Goal: Check status: Check status

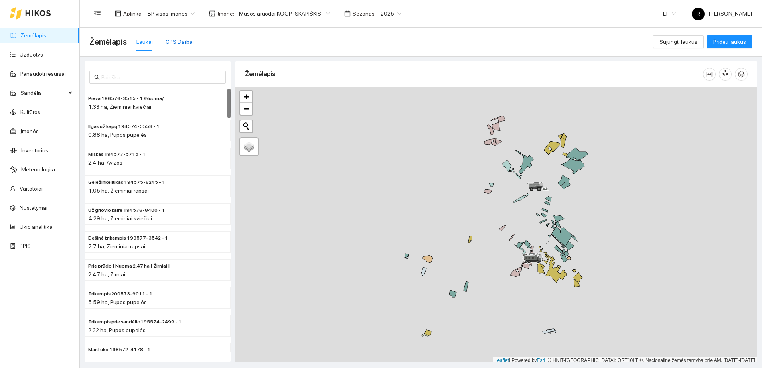
click at [183, 41] on div "GPS Darbai" at bounding box center [180, 42] width 28 height 9
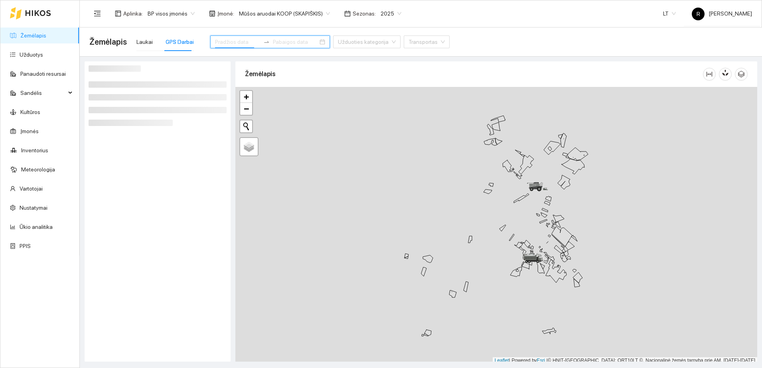
click at [217, 39] on input at bounding box center [237, 42] width 45 height 9
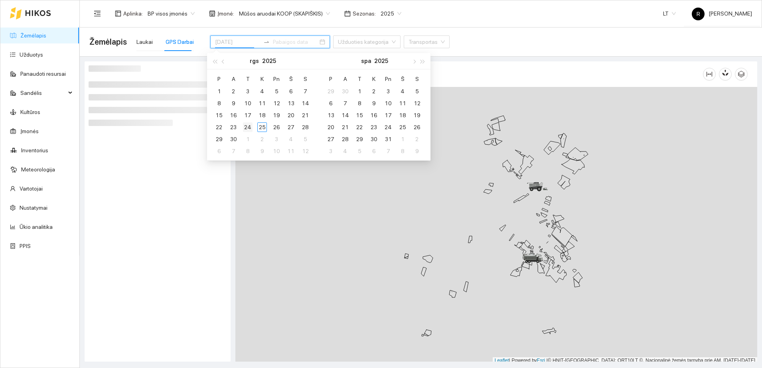
type input "[DATE]"
click at [251, 126] on div "24" at bounding box center [248, 127] width 10 height 10
type input "2025-09-29"
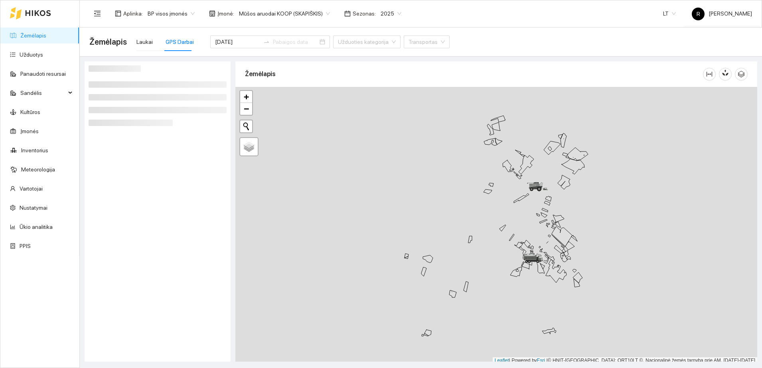
click at [148, 174] on div at bounding box center [158, 211] width 138 height 292
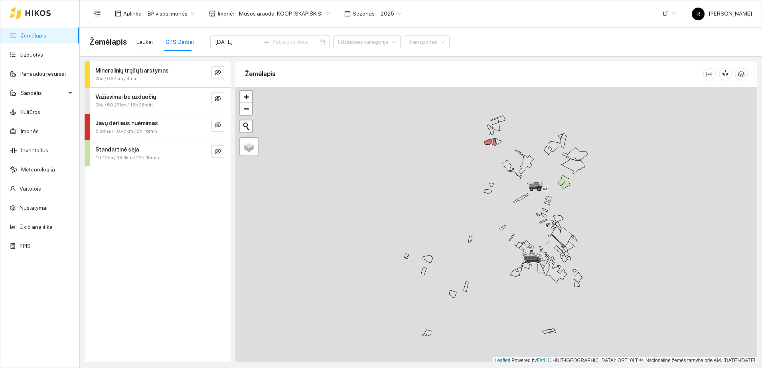
click at [133, 152] on strong "Standartinė sėja" at bounding box center [116, 149] width 43 height 6
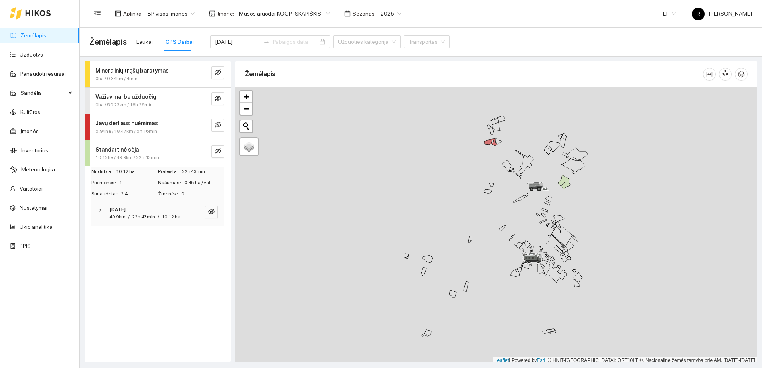
click at [99, 208] on icon "right" at bounding box center [99, 210] width 5 height 5
click at [100, 236] on icon "right" at bounding box center [101, 236] width 5 height 5
click at [210, 235] on icon "eye-invisible" at bounding box center [211, 237] width 5 height 4
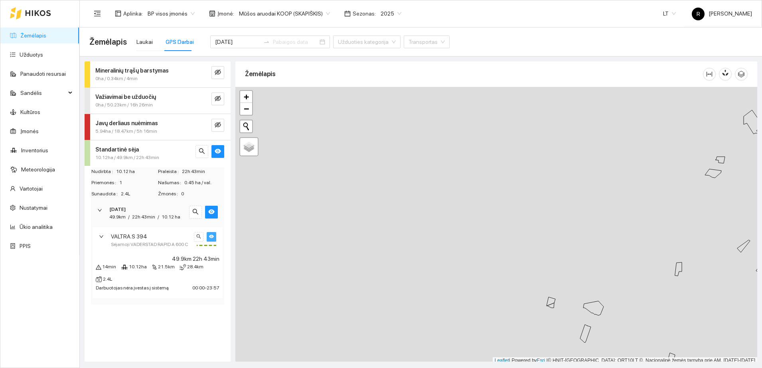
scroll to position [2, 0]
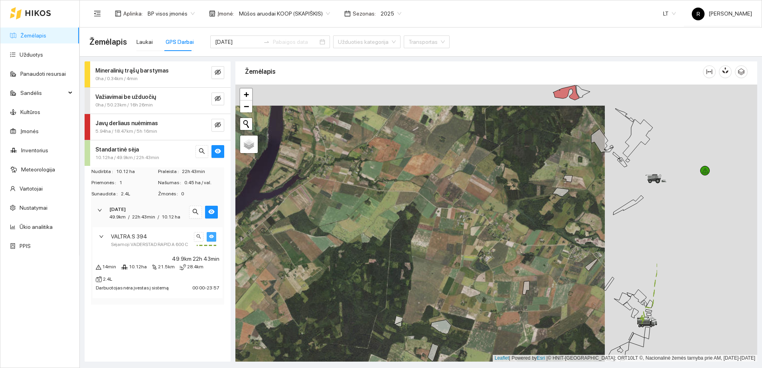
drag, startPoint x: 544, startPoint y: 187, endPoint x: 389, endPoint y: 207, distance: 156.2
click at [389, 207] on div at bounding box center [496, 223] width 522 height 277
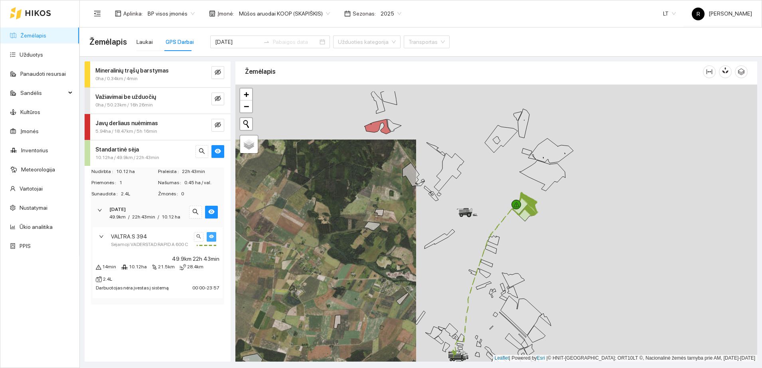
drag, startPoint x: 587, startPoint y: 182, endPoint x: 400, endPoint y: 216, distance: 189.5
click at [400, 216] on div at bounding box center [496, 223] width 522 height 277
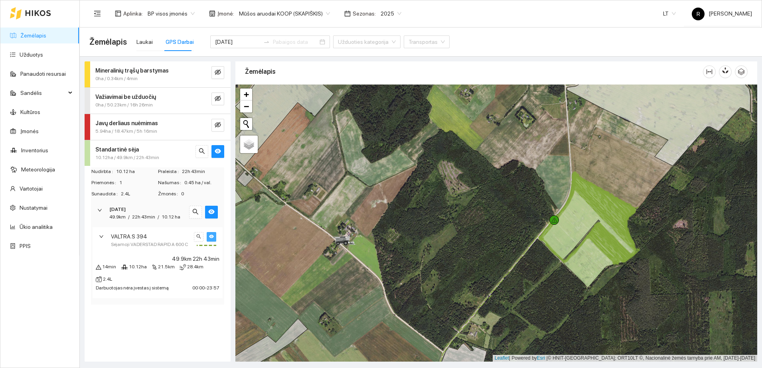
click at [101, 237] on icon "right" at bounding box center [101, 236] width 4 height 2
click at [103, 207] on div at bounding box center [102, 210] width 10 height 9
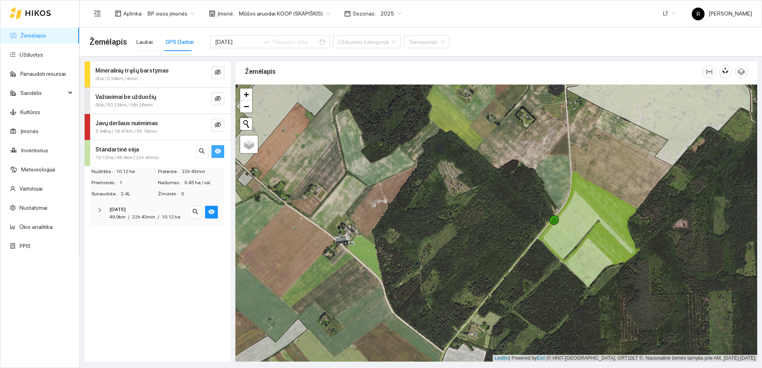
click at [218, 149] on icon "eye" at bounding box center [218, 151] width 6 height 5
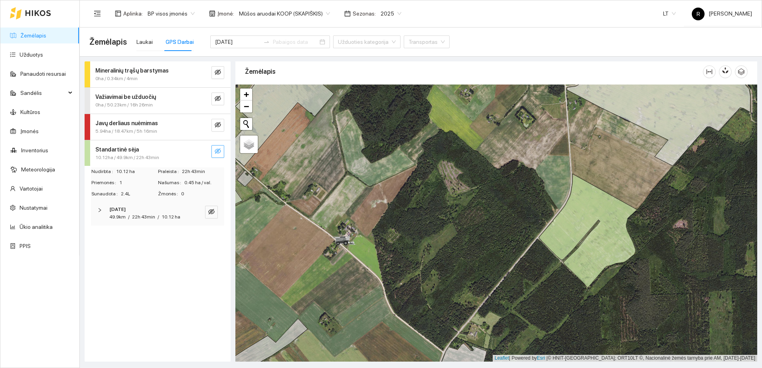
click at [152, 126] on strong "Javų derliaus nuėmimas" at bounding box center [126, 123] width 63 height 6
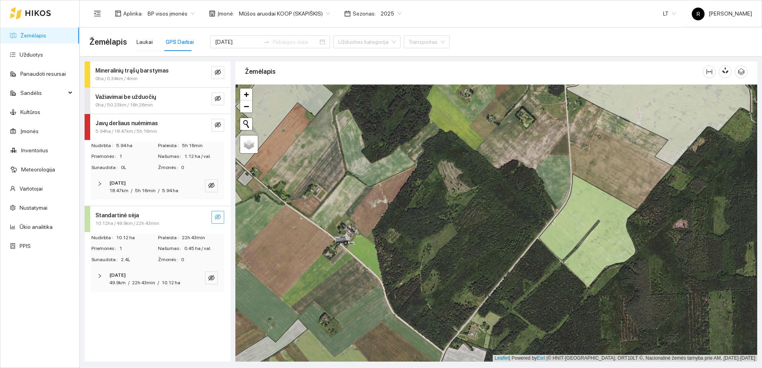
click at [100, 182] on icon "right" at bounding box center [99, 184] width 5 height 5
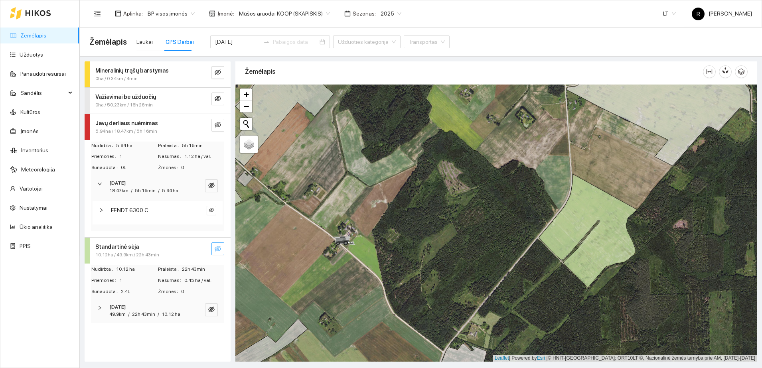
click at [103, 206] on div at bounding box center [104, 210] width 10 height 9
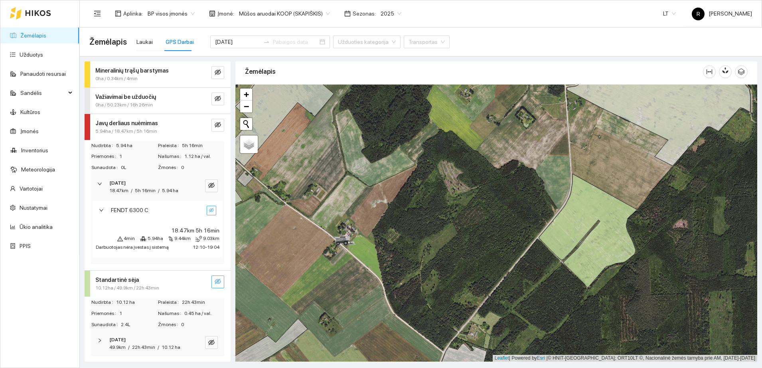
click at [209, 213] on icon "eye-invisible" at bounding box center [211, 210] width 5 height 5
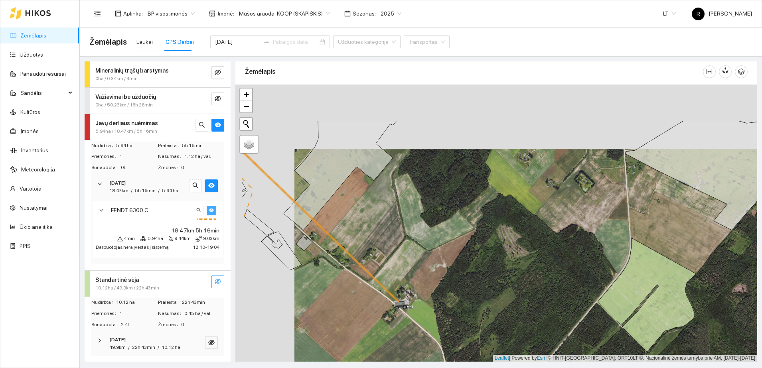
drag, startPoint x: 251, startPoint y: 213, endPoint x: 310, endPoint y: 278, distance: 87.8
click at [310, 278] on div at bounding box center [496, 223] width 522 height 277
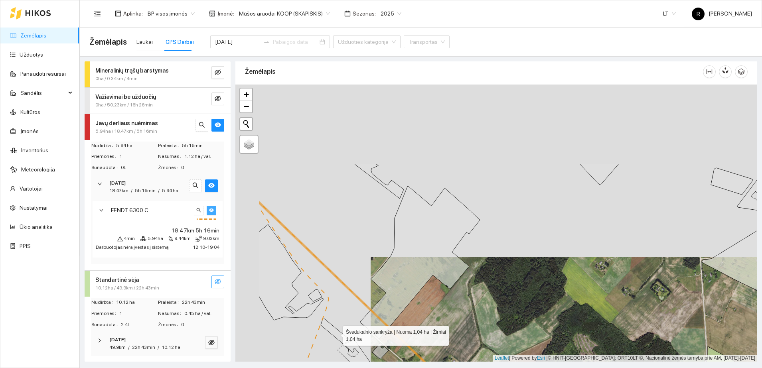
drag, startPoint x: 259, startPoint y: 225, endPoint x: 338, endPoint y: 335, distance: 134.4
click at [338, 335] on icon at bounding box center [336, 331] width 30 height 26
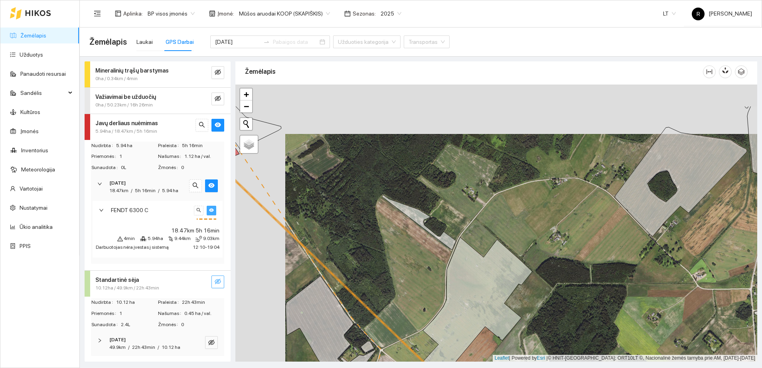
drag, startPoint x: 267, startPoint y: 207, endPoint x: 360, endPoint y: 285, distance: 121.8
click at [359, 283] on div at bounding box center [496, 223] width 522 height 277
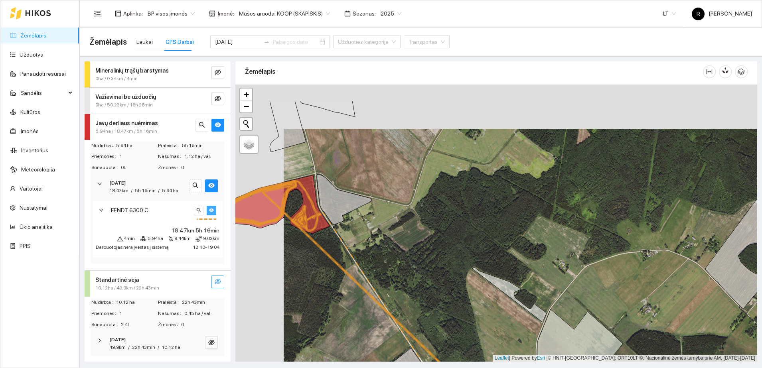
drag, startPoint x: 273, startPoint y: 205, endPoint x: 340, endPoint y: 266, distance: 90.7
click at [340, 266] on icon at bounding box center [373, 309] width 286 height 252
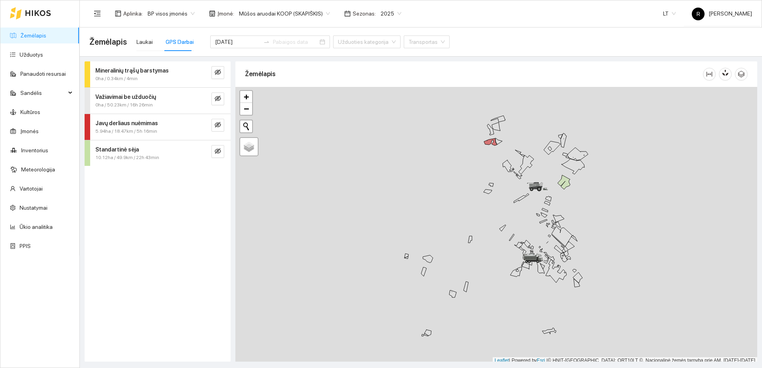
click at [153, 120] on strong "Javų derliaus nuėmimas" at bounding box center [126, 123] width 63 height 6
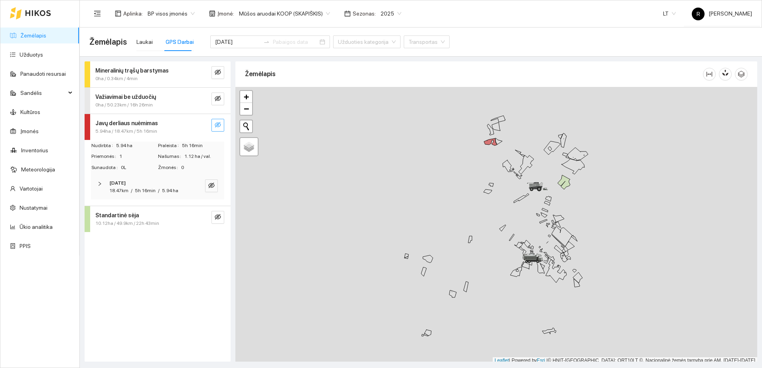
click at [217, 124] on icon "eye-invisible" at bounding box center [218, 125] width 6 height 6
click at [99, 182] on icon "right" at bounding box center [99, 184] width 5 height 5
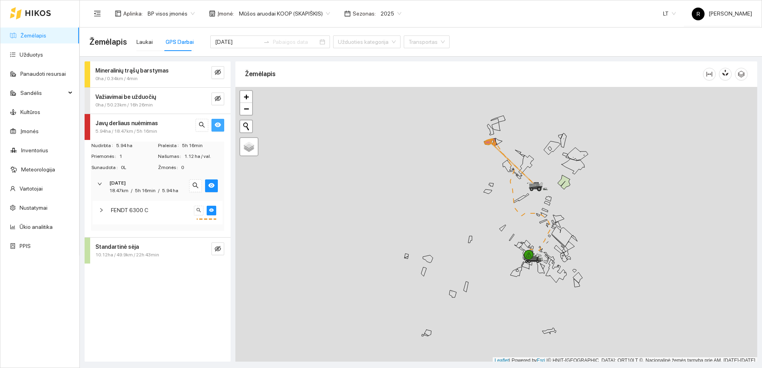
click at [102, 211] on icon "right" at bounding box center [101, 210] width 5 height 5
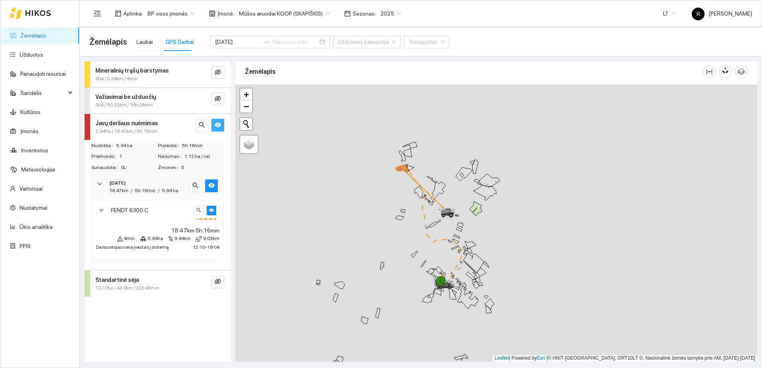
drag, startPoint x: 356, startPoint y: 249, endPoint x: 262, endPoint y: 292, distance: 102.8
click at [262, 292] on div at bounding box center [496, 223] width 522 height 277
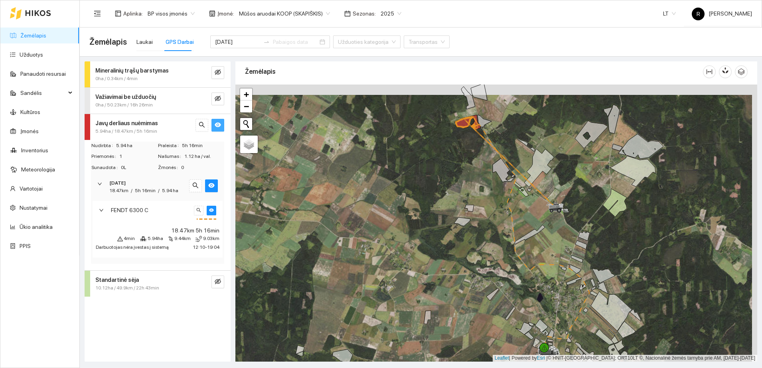
drag, startPoint x: 351, startPoint y: 213, endPoint x: 346, endPoint y: 223, distance: 11.6
click at [346, 223] on div at bounding box center [496, 223] width 522 height 277
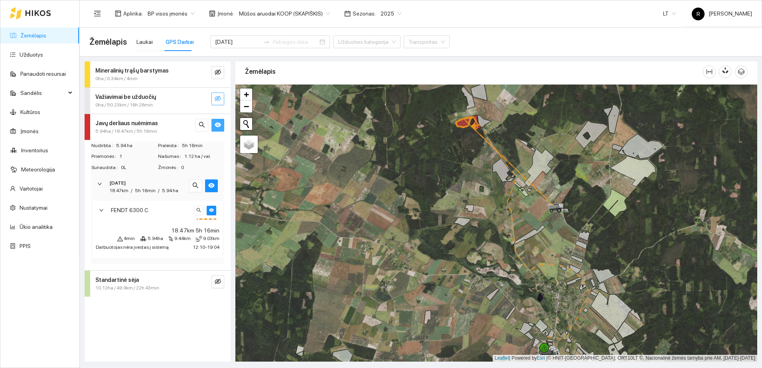
click at [219, 97] on icon "eye-invisible" at bounding box center [218, 99] width 6 height 6
click at [130, 97] on strong "Važiavimai be užduočių" at bounding box center [125, 97] width 61 height 6
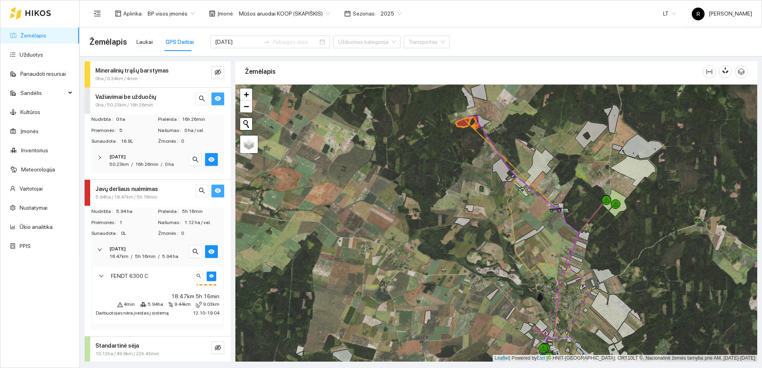
click at [101, 155] on icon "right" at bounding box center [99, 157] width 5 height 5
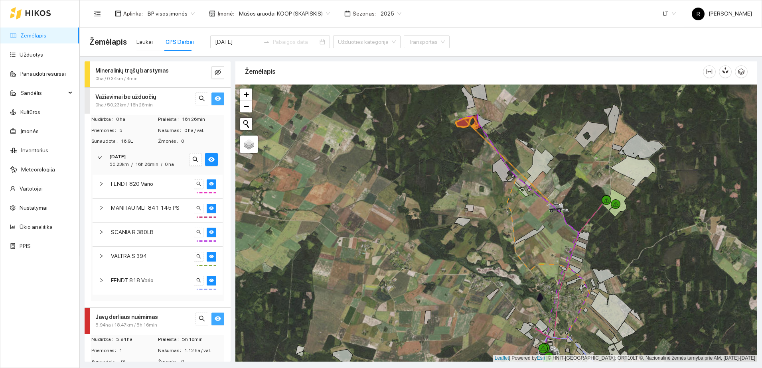
click at [114, 183] on span "FENDT 820 Vario" at bounding box center [132, 184] width 42 height 9
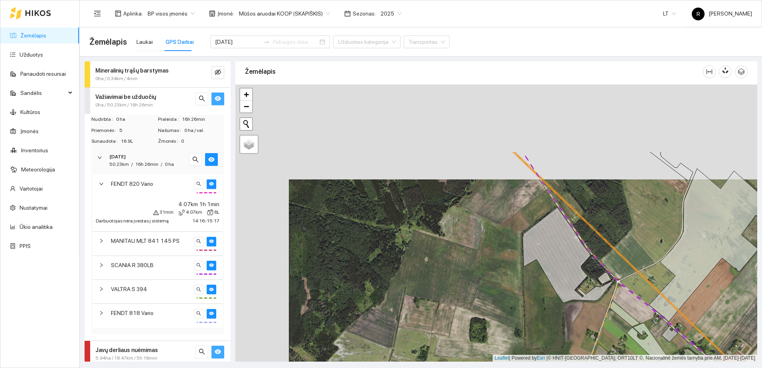
drag, startPoint x: 428, startPoint y: 156, endPoint x: 488, endPoint y: 255, distance: 115.4
click at [488, 255] on div at bounding box center [496, 223] width 522 height 277
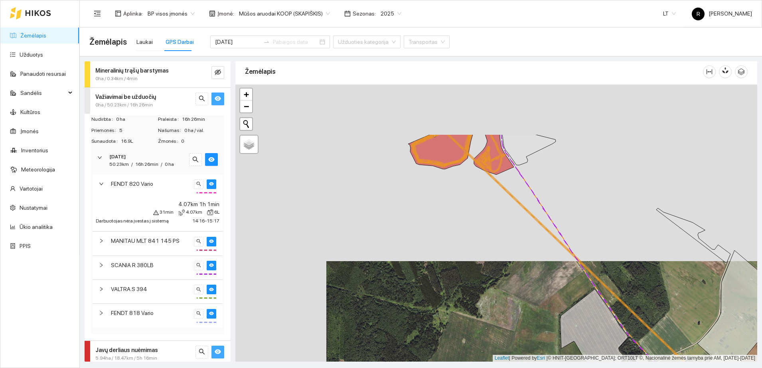
drag, startPoint x: 462, startPoint y: 167, endPoint x: 495, endPoint y: 247, distance: 86.6
click at [495, 247] on div at bounding box center [496, 223] width 522 height 277
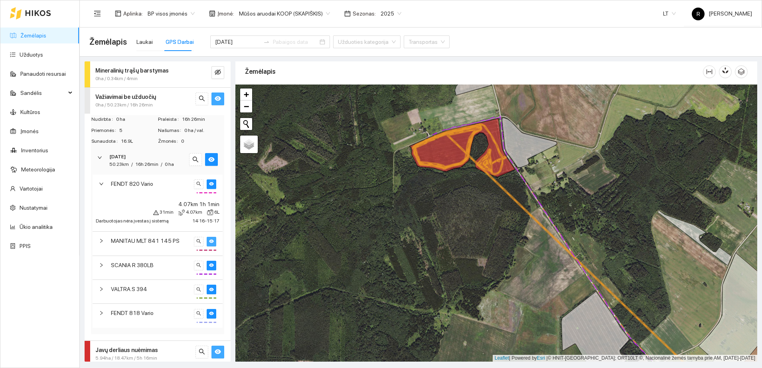
click at [207, 238] on button "button" at bounding box center [212, 242] width 10 height 10
click at [104, 288] on div at bounding box center [104, 289] width 10 height 9
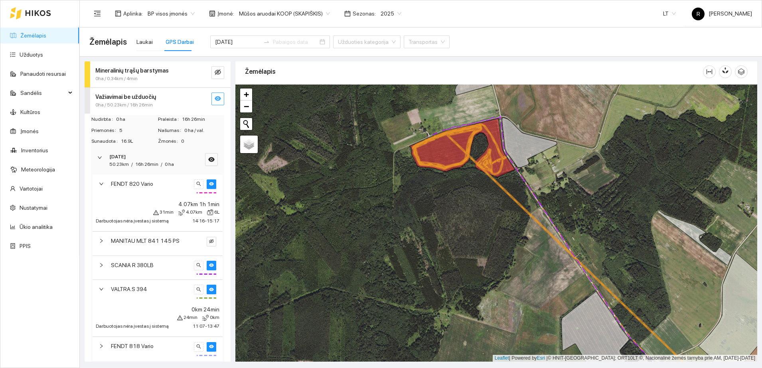
click at [104, 288] on div at bounding box center [104, 289] width 10 height 9
click at [103, 312] on icon "right" at bounding box center [101, 313] width 5 height 5
click at [209, 265] on icon "eye" at bounding box center [211, 266] width 5 height 4
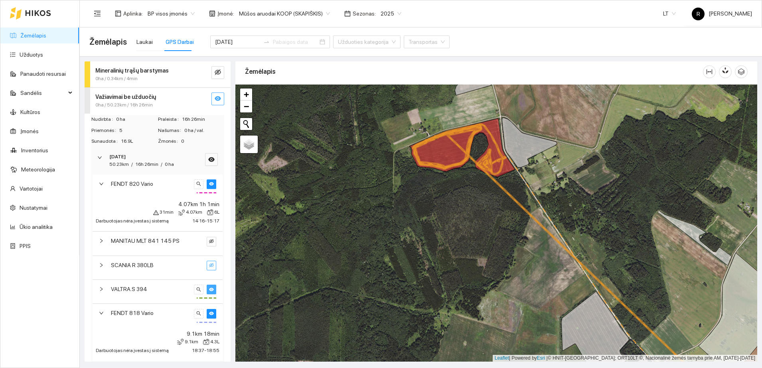
click at [207, 288] on button "button" at bounding box center [212, 290] width 10 height 10
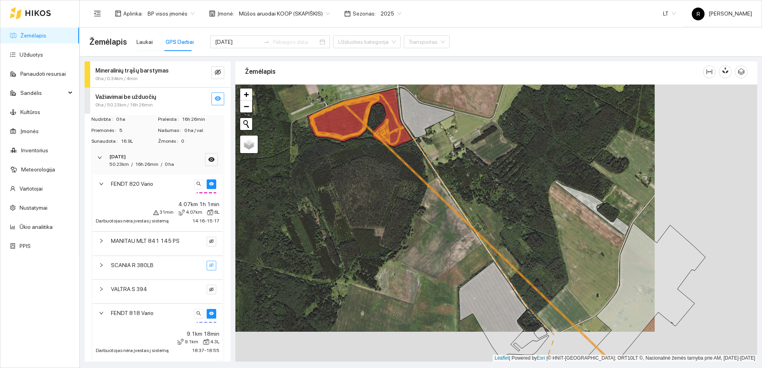
drag, startPoint x: 448, startPoint y: 235, endPoint x: 346, endPoint y: 205, distance: 106.8
click at [346, 205] on div at bounding box center [496, 223] width 522 height 277
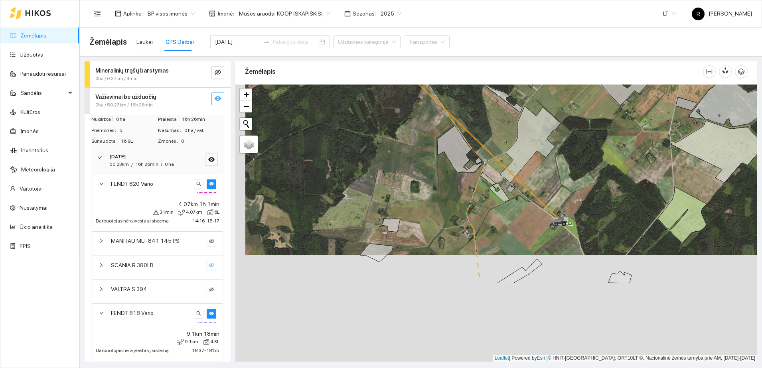
drag, startPoint x: 402, startPoint y: 283, endPoint x: 413, endPoint y: 173, distance: 110.3
click at [413, 174] on div at bounding box center [496, 223] width 522 height 277
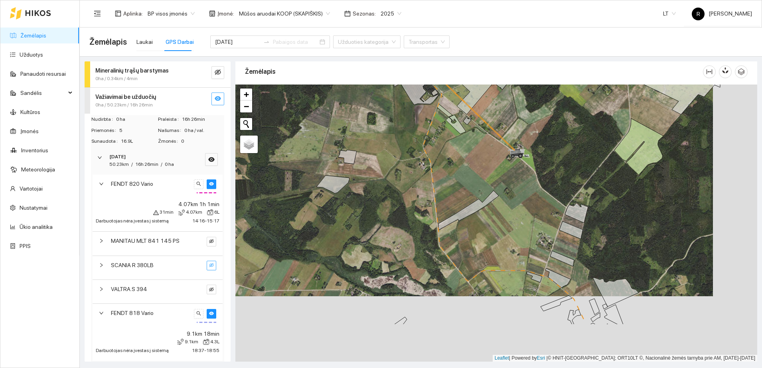
drag, startPoint x: 426, startPoint y: 232, endPoint x: 381, endPoint y: 164, distance: 81.7
click at [381, 164] on div at bounding box center [496, 223] width 522 height 277
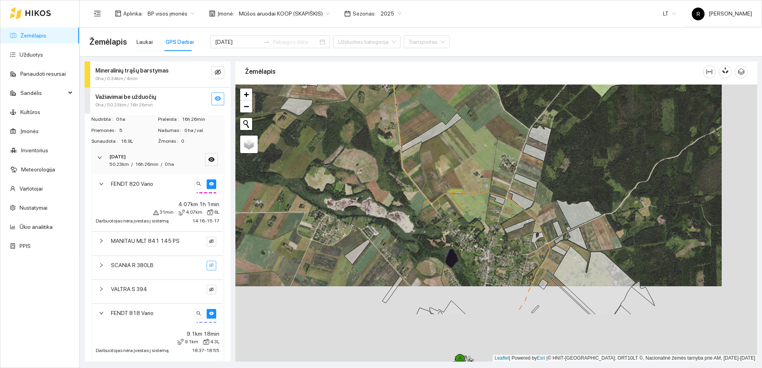
drag, startPoint x: 509, startPoint y: 255, endPoint x: 474, endPoint y: 176, distance: 86.3
click at [474, 176] on div at bounding box center [496, 223] width 522 height 277
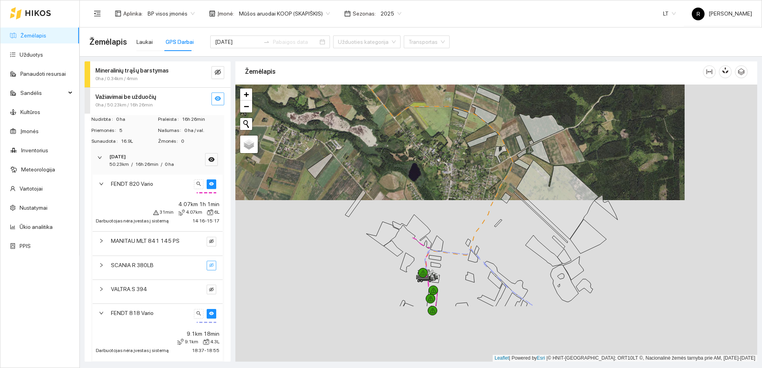
drag, startPoint x: 516, startPoint y: 264, endPoint x: 479, endPoint y: 181, distance: 90.9
click at [479, 181] on div at bounding box center [496, 223] width 522 height 277
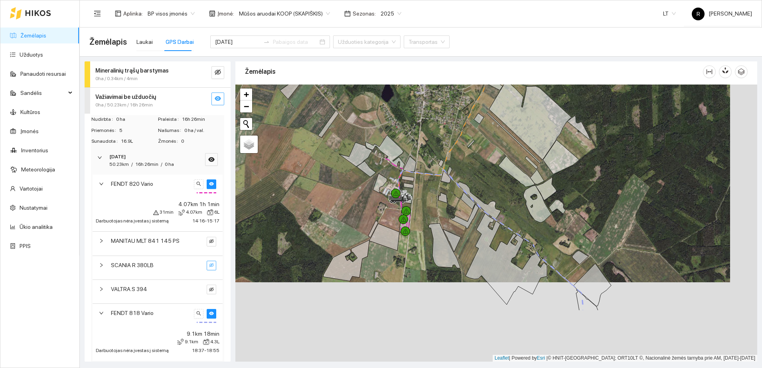
drag, startPoint x: 467, startPoint y: 272, endPoint x: 440, endPoint y: 191, distance: 85.3
click at [440, 192] on div at bounding box center [496, 223] width 522 height 277
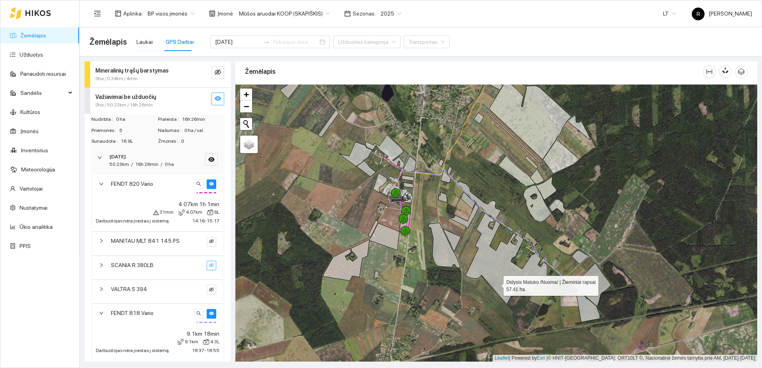
drag, startPoint x: 496, startPoint y: 284, endPoint x: 496, endPoint y: 279, distance: 5.6
click at [496, 279] on icon at bounding box center [506, 258] width 81 height 91
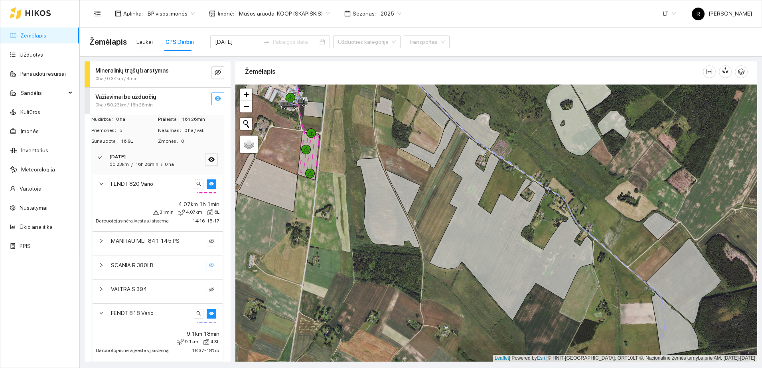
click at [99, 312] on icon "right" at bounding box center [101, 313] width 5 height 5
click at [100, 310] on div at bounding box center [104, 313] width 10 height 9
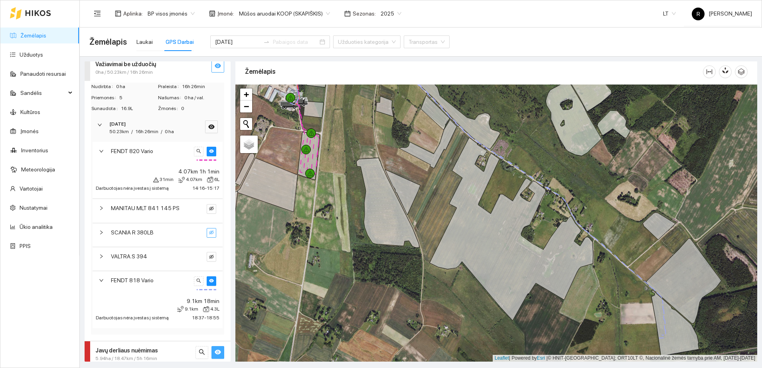
scroll to position [50, 0]
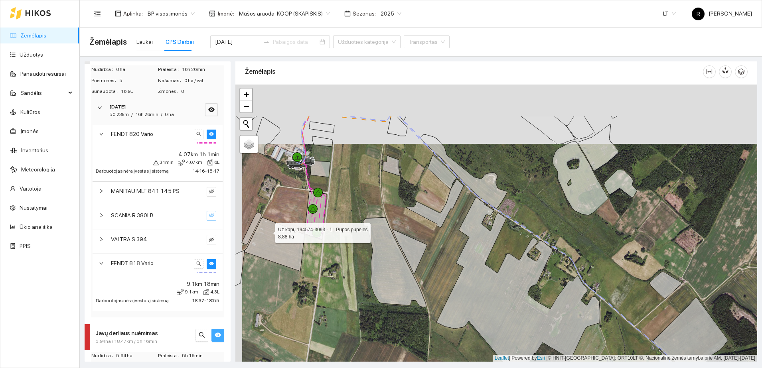
drag, startPoint x: 261, startPoint y: 172, endPoint x: 268, endPoint y: 231, distance: 59.8
click at [268, 231] on icon at bounding box center [275, 244] width 60 height 54
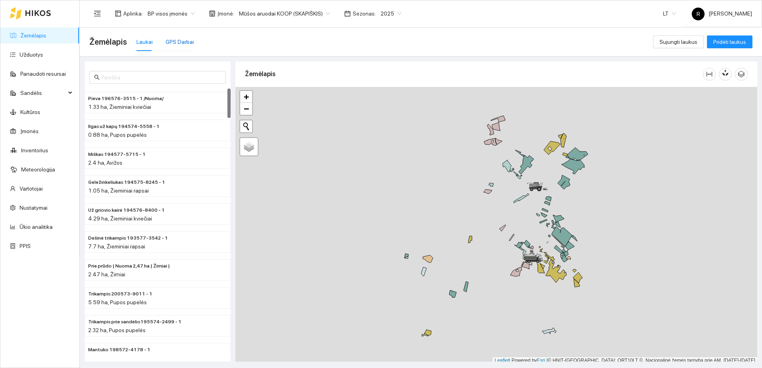
click at [180, 39] on div "GPS Darbai" at bounding box center [180, 42] width 28 height 9
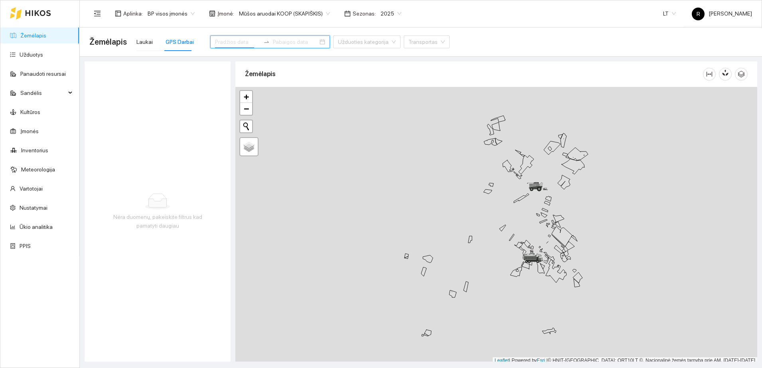
click at [228, 41] on input at bounding box center [237, 42] width 45 height 9
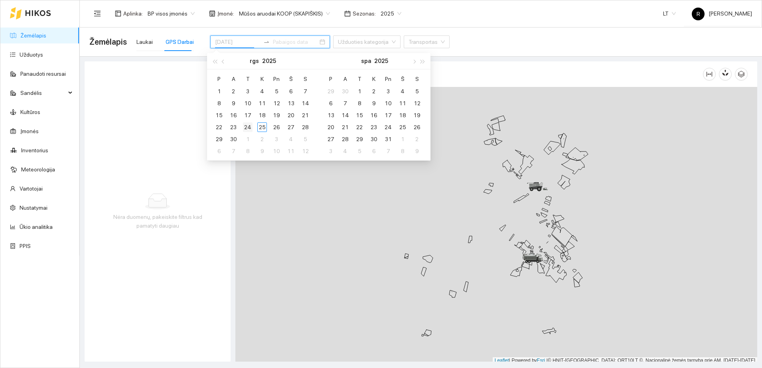
type input "[DATE]"
click at [251, 127] on div "24" at bounding box center [248, 127] width 10 height 10
type input "[DATE]"
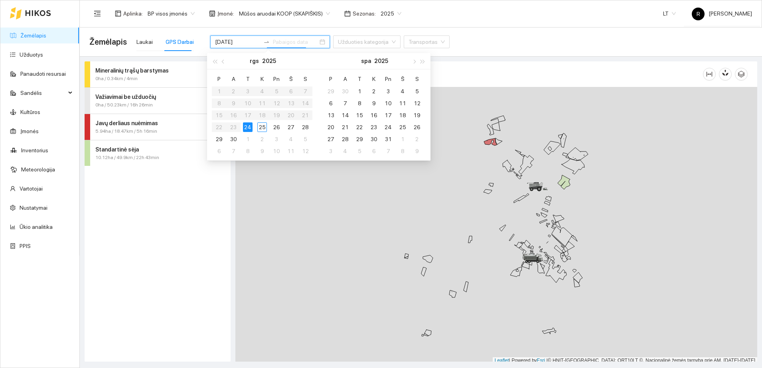
click at [219, 178] on div "Mineralinių trąšų barstymas 0ha / 0.34km / 4min Važiavimai be užduočių 0ha / 50…" at bounding box center [158, 211] width 146 height 300
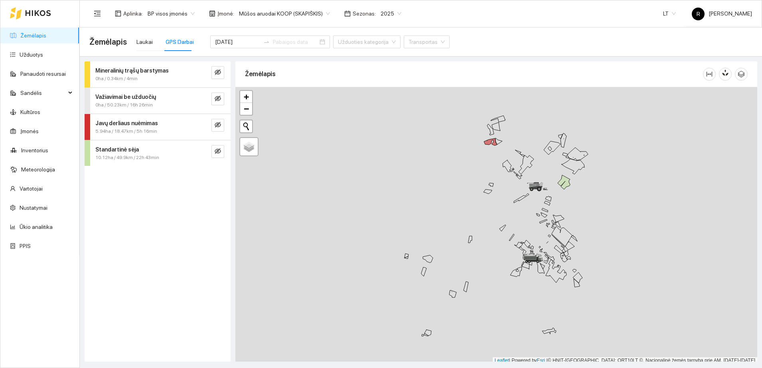
click at [143, 153] on div "Standartinė sėja" at bounding box center [144, 149] width 98 height 9
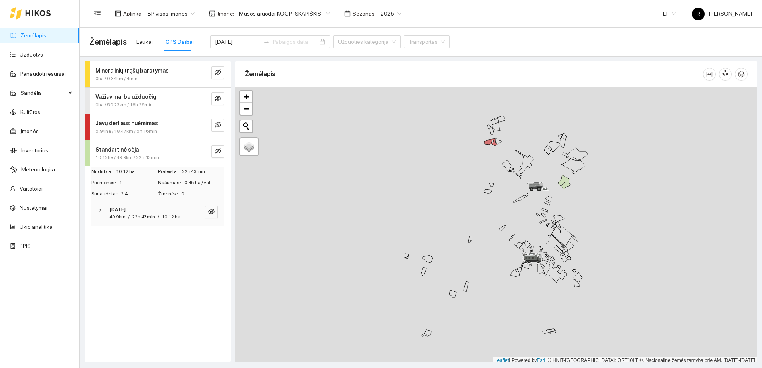
click at [103, 211] on div at bounding box center [102, 210] width 10 height 9
click at [103, 235] on icon "right" at bounding box center [101, 236] width 5 height 5
click at [102, 233] on div at bounding box center [104, 236] width 10 height 9
click at [101, 207] on div at bounding box center [102, 210] width 10 height 9
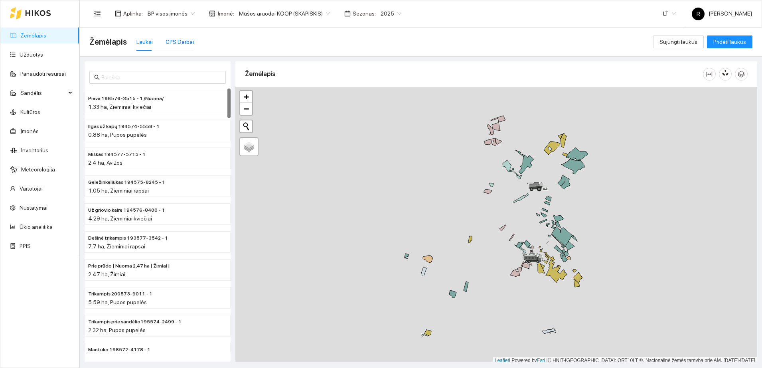
click at [175, 41] on div "GPS Darbai" at bounding box center [180, 42] width 28 height 9
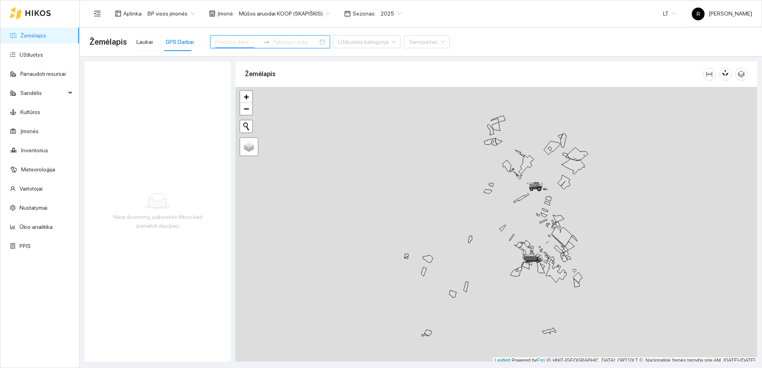
click at [235, 42] on input at bounding box center [237, 42] width 45 height 9
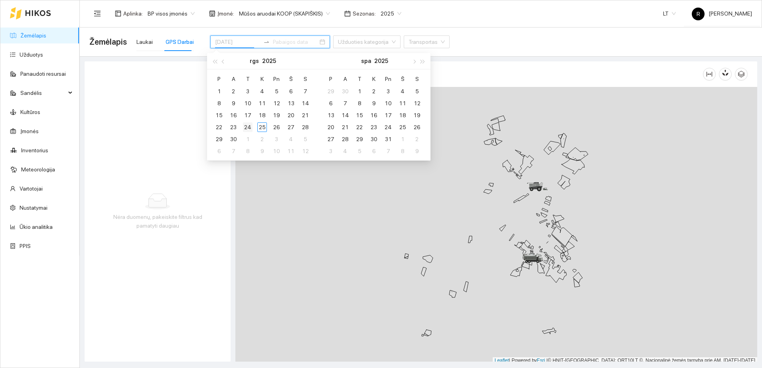
type input "[DATE]"
click at [247, 127] on div "24" at bounding box center [248, 127] width 10 height 10
type input "2025-10-07"
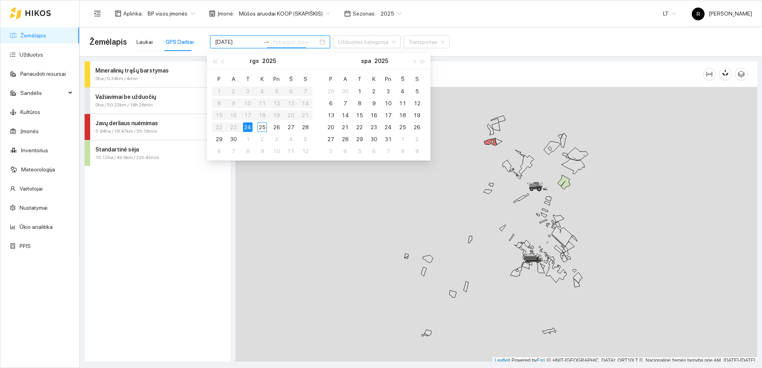
click at [127, 128] on span "5.94ha / 18.47km / 5h 16min" at bounding box center [126, 132] width 62 height 8
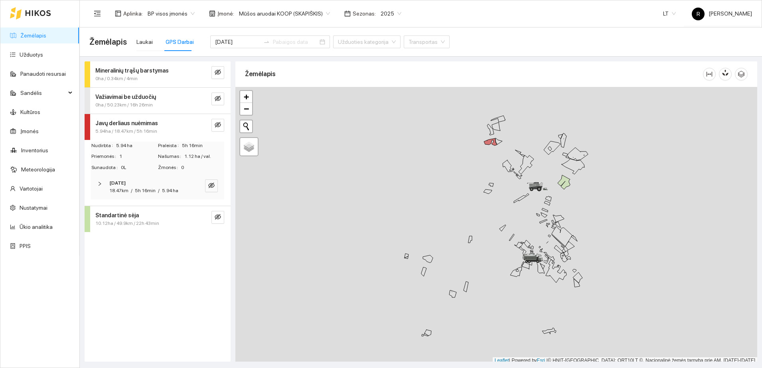
click at [99, 184] on icon "right" at bounding box center [99, 184] width 5 height 5
click at [104, 215] on div "FENDT 6300 C" at bounding box center [158, 213] width 130 height 24
